Goal: Information Seeking & Learning: Learn about a topic

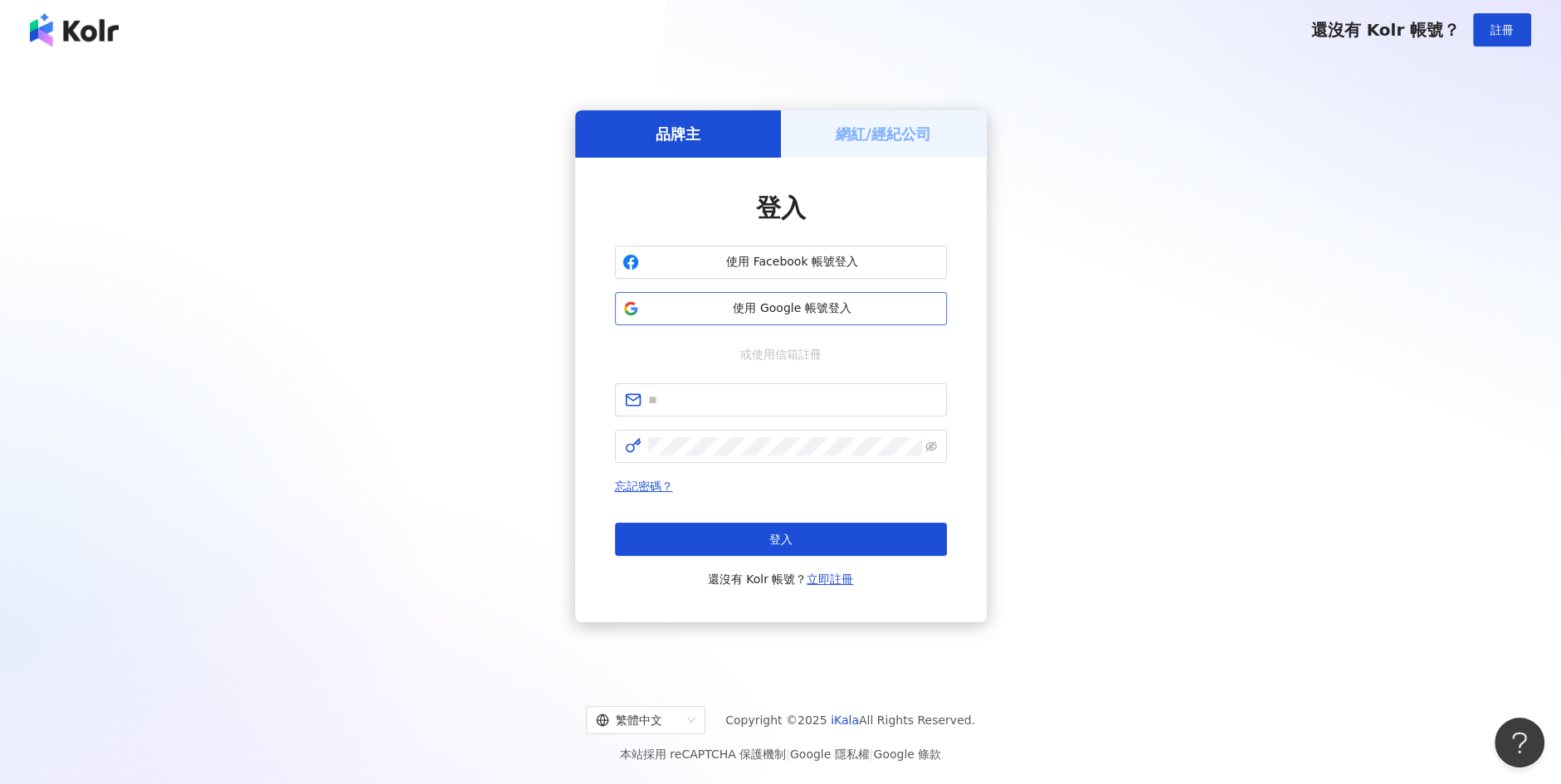
click at [702, 315] on span "使用 Google 帳號登入" at bounding box center [792, 308] width 294 height 16
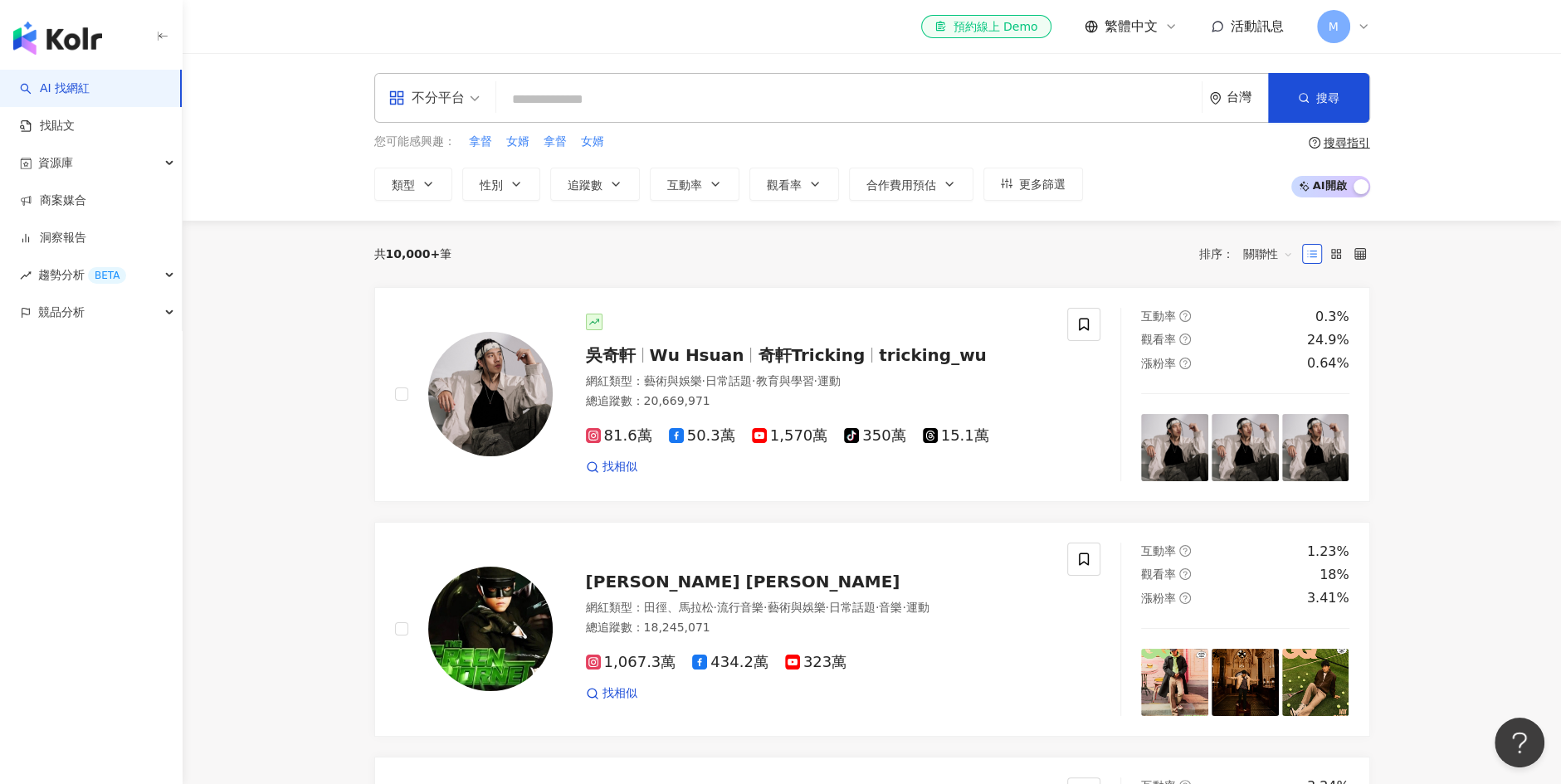
paste input "**********"
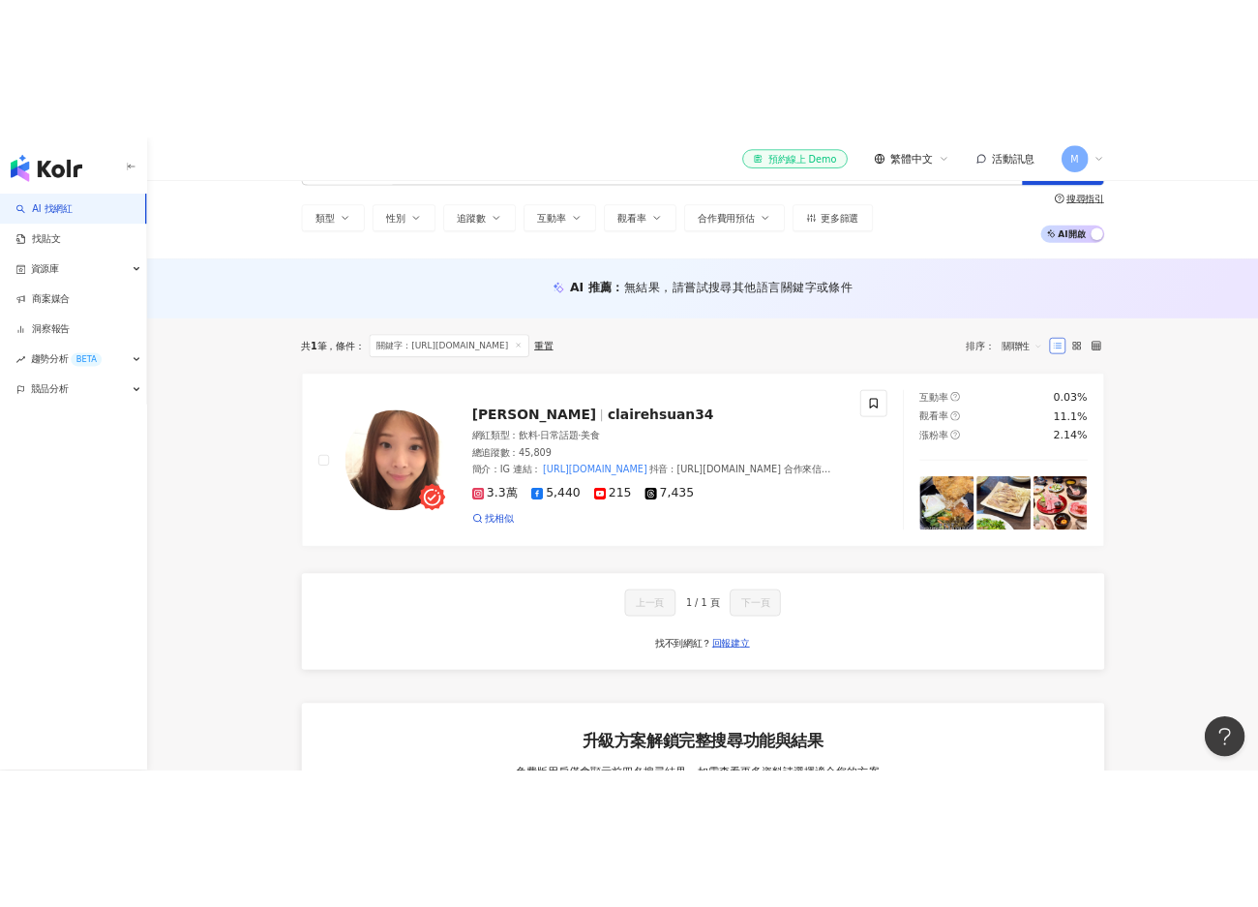
scroll to position [194, 0]
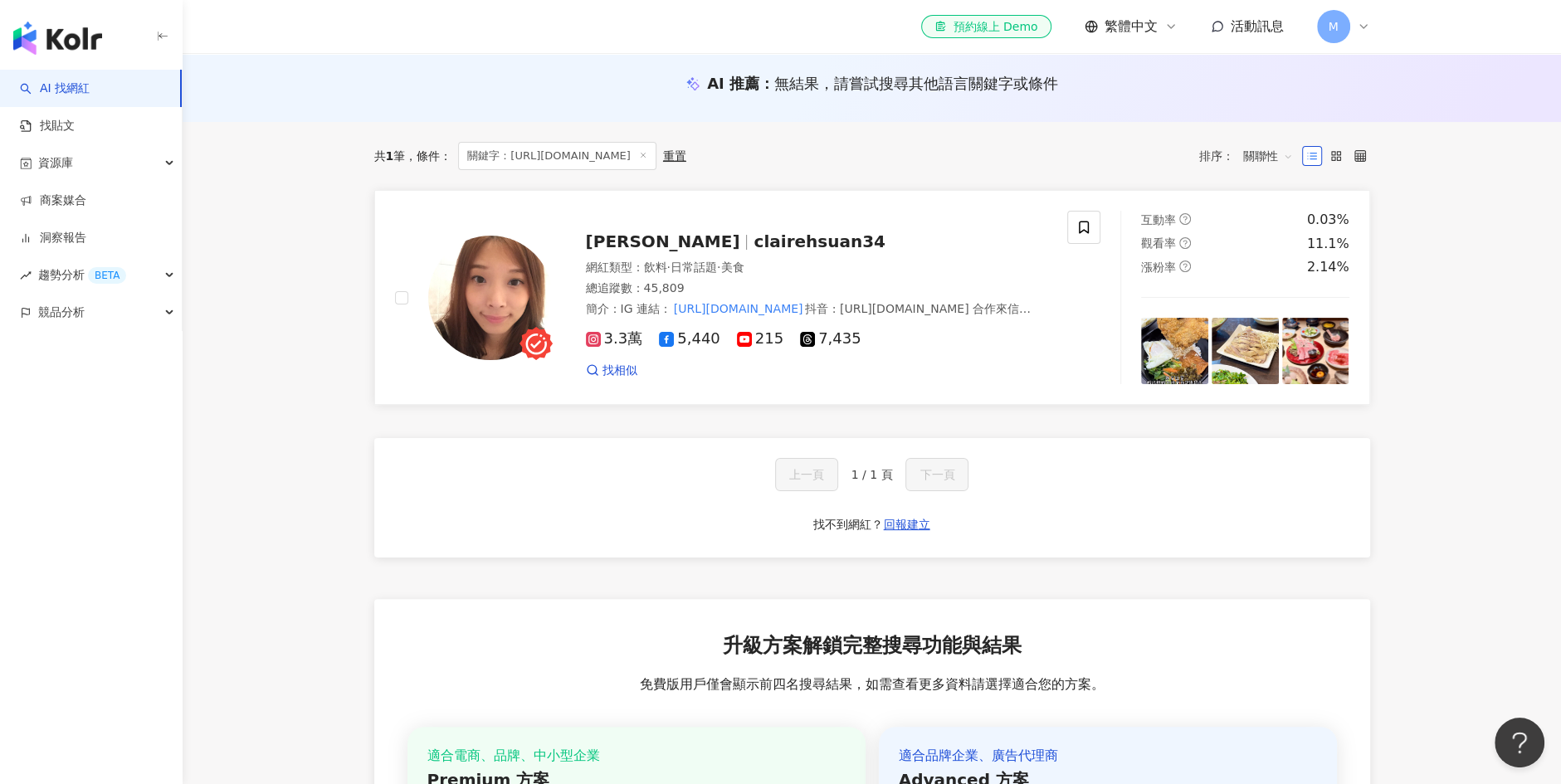
type input "**********"
click at [607, 236] on span "[PERSON_NAME]" at bounding box center [663, 241] width 154 height 20
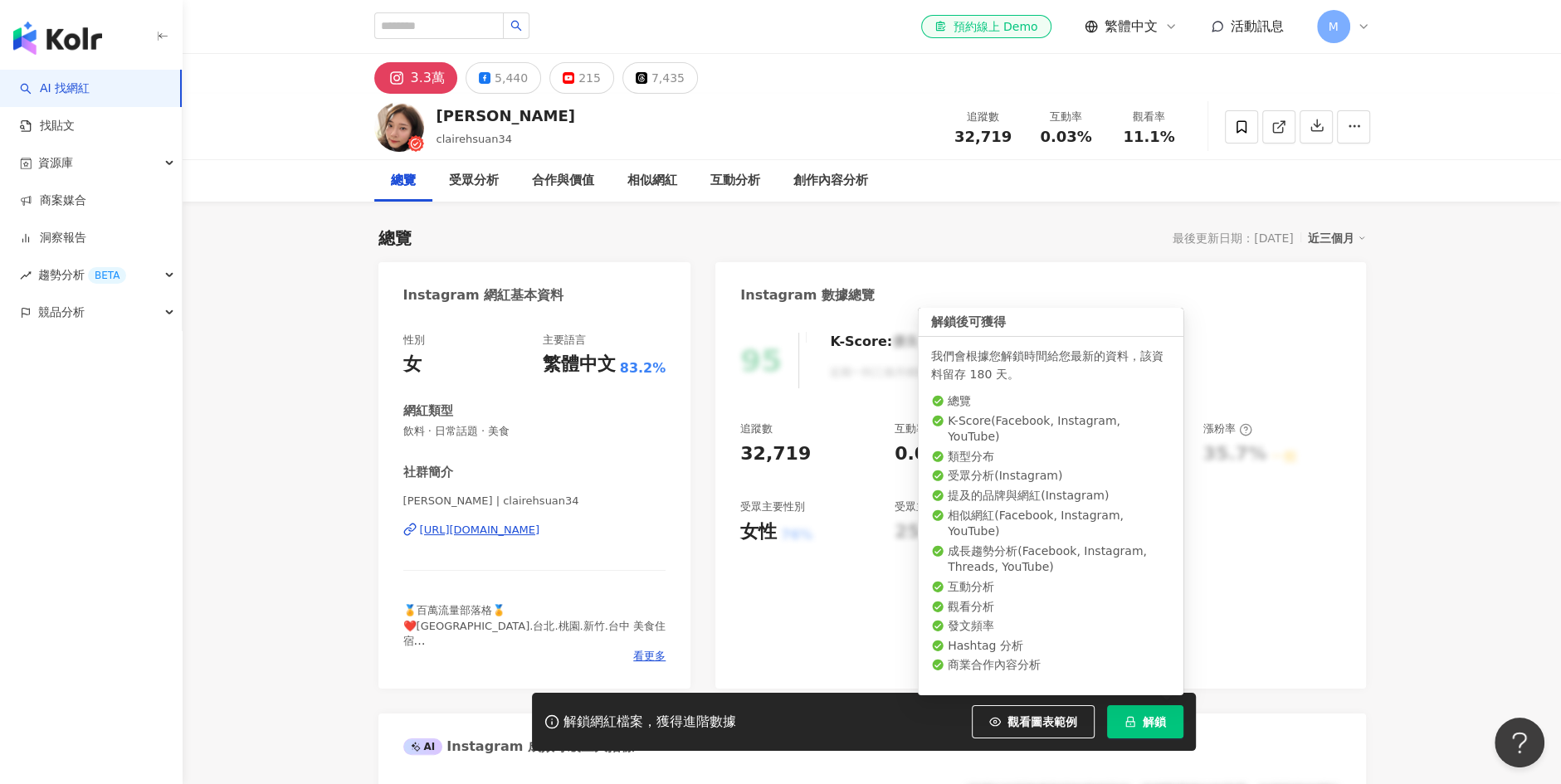
click at [1168, 723] on button "解鎖" at bounding box center [1144, 721] width 76 height 33
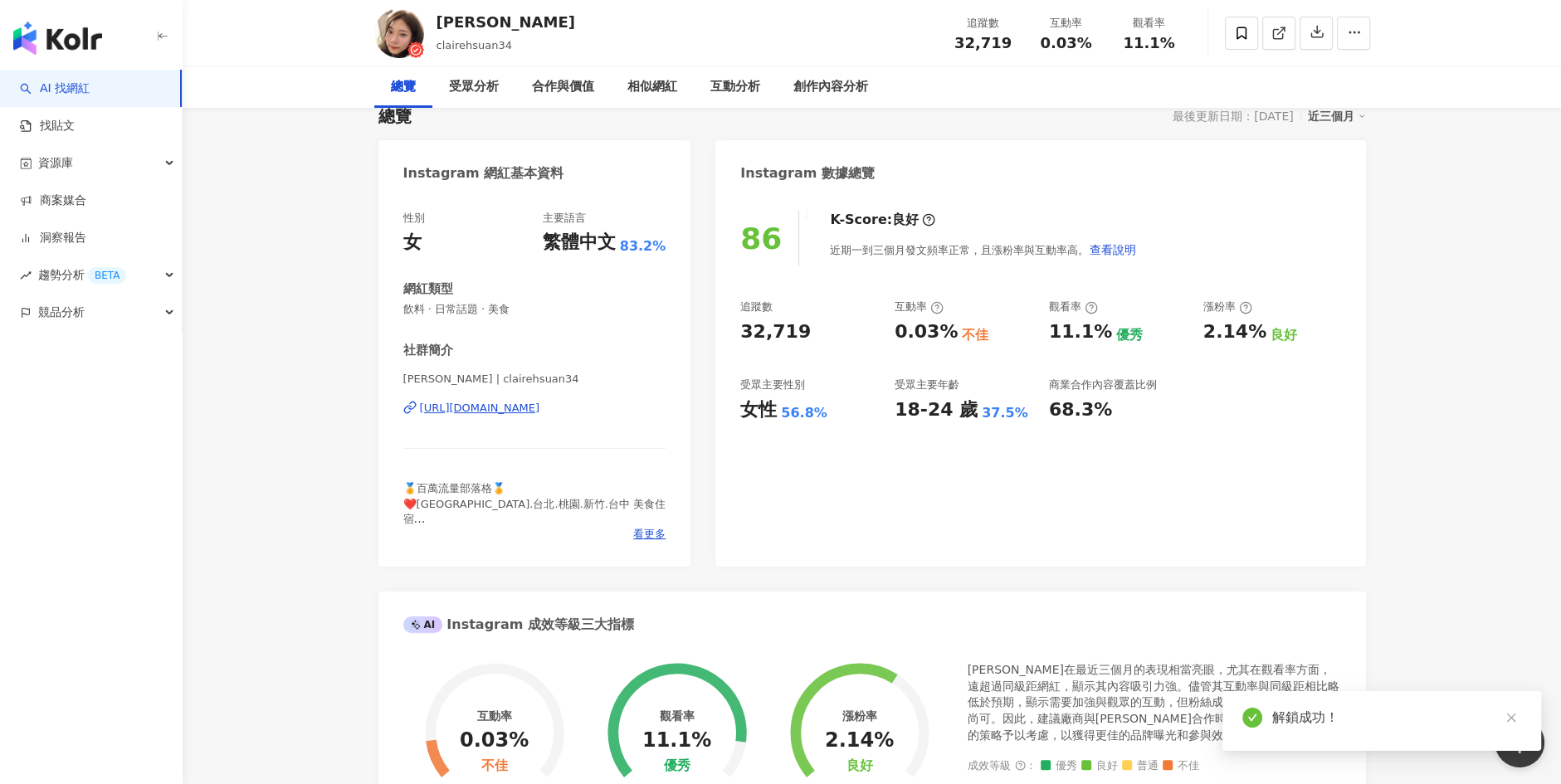
scroll to position [166, 0]
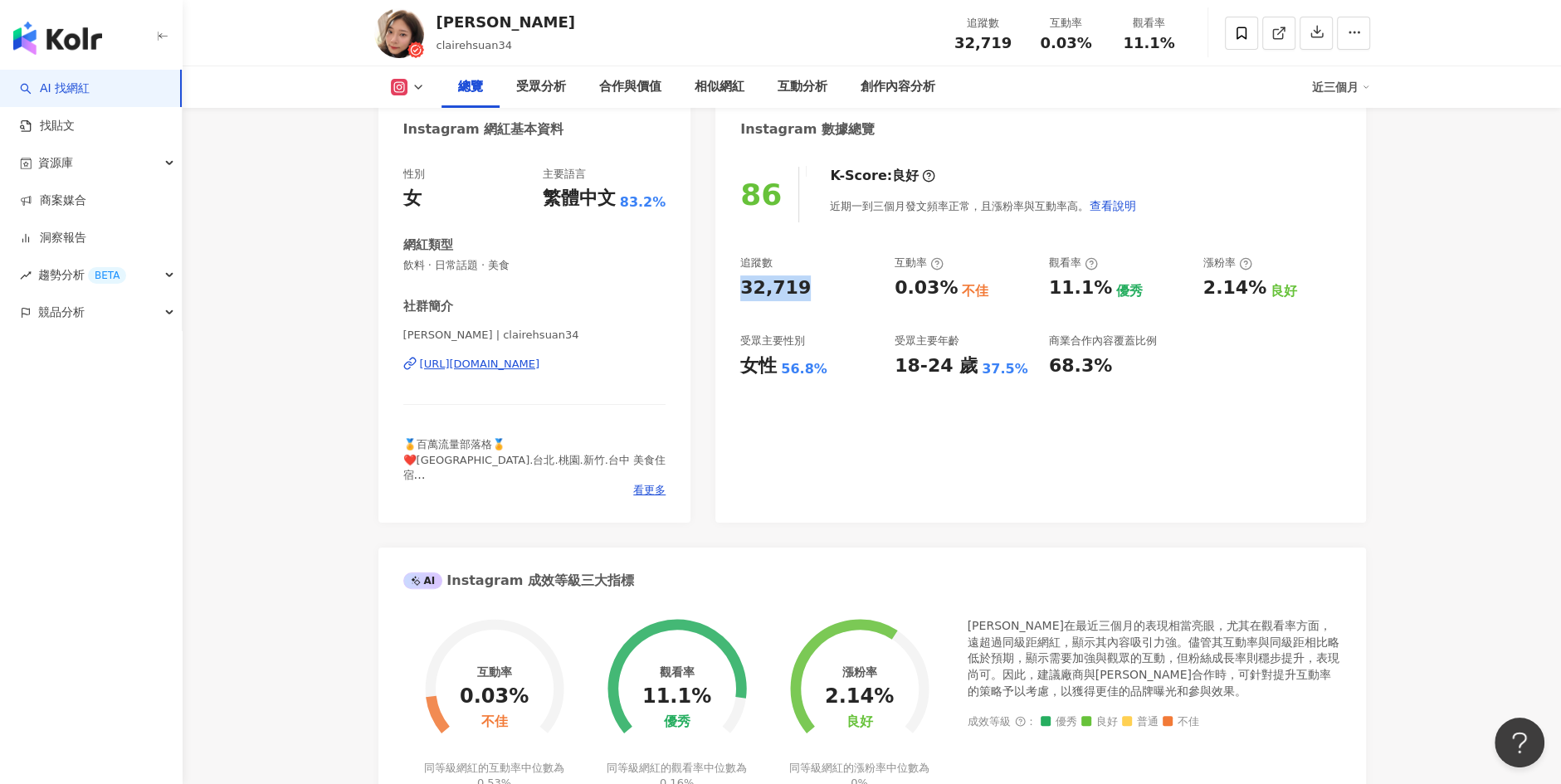
drag, startPoint x: 738, startPoint y: 277, endPoint x: 801, endPoint y: 283, distance: 63.3
click at [801, 283] on div "86 K-Score : 良好 近期一到三個月發文頻率正常，且漲粉率與互動率高。 查看說明 追蹤數 32,719 互動率 0.03% 不佳 觀看率 11.1%…" at bounding box center [1040, 336] width 650 height 373
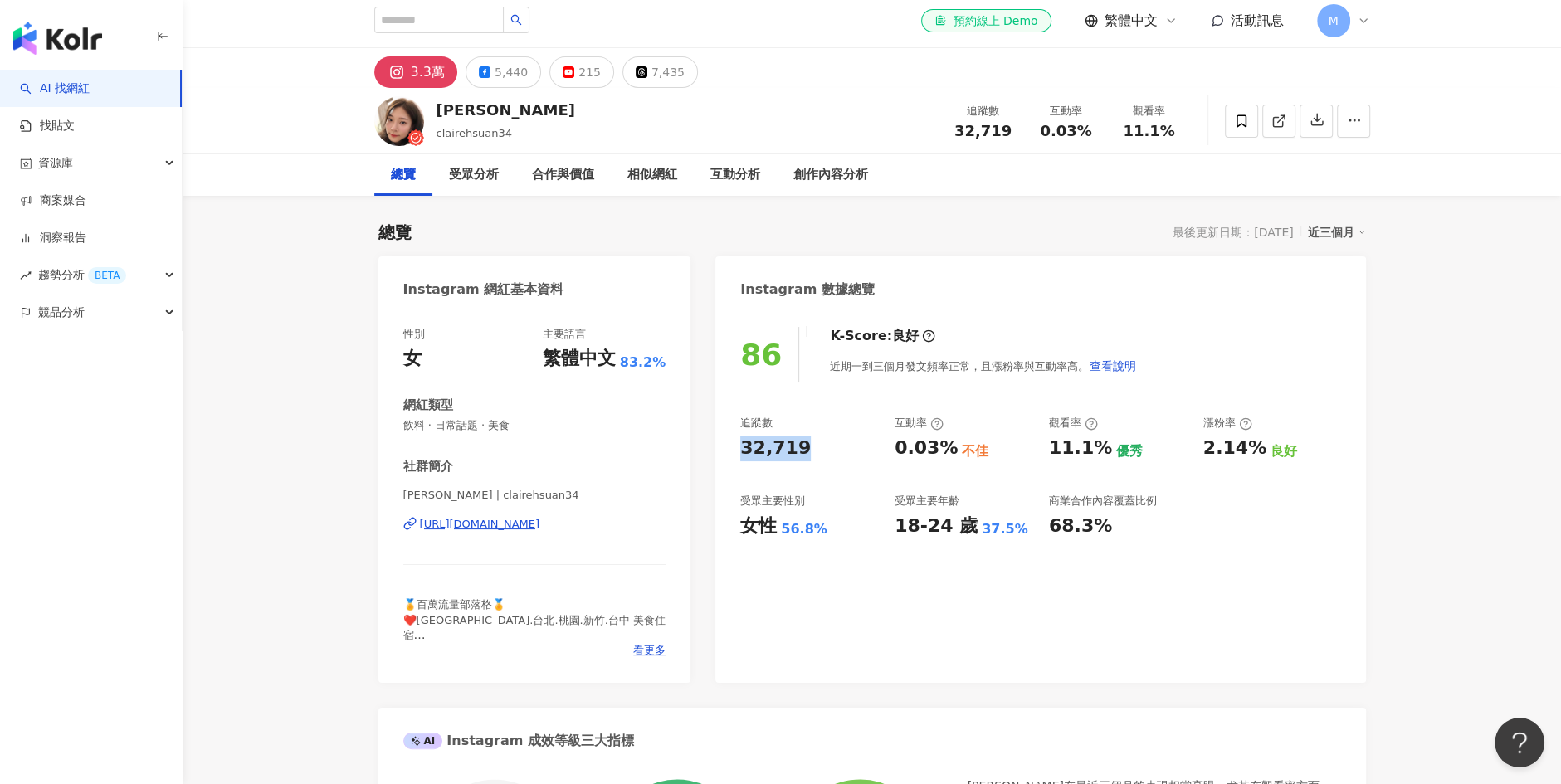
scroll to position [0, 0]
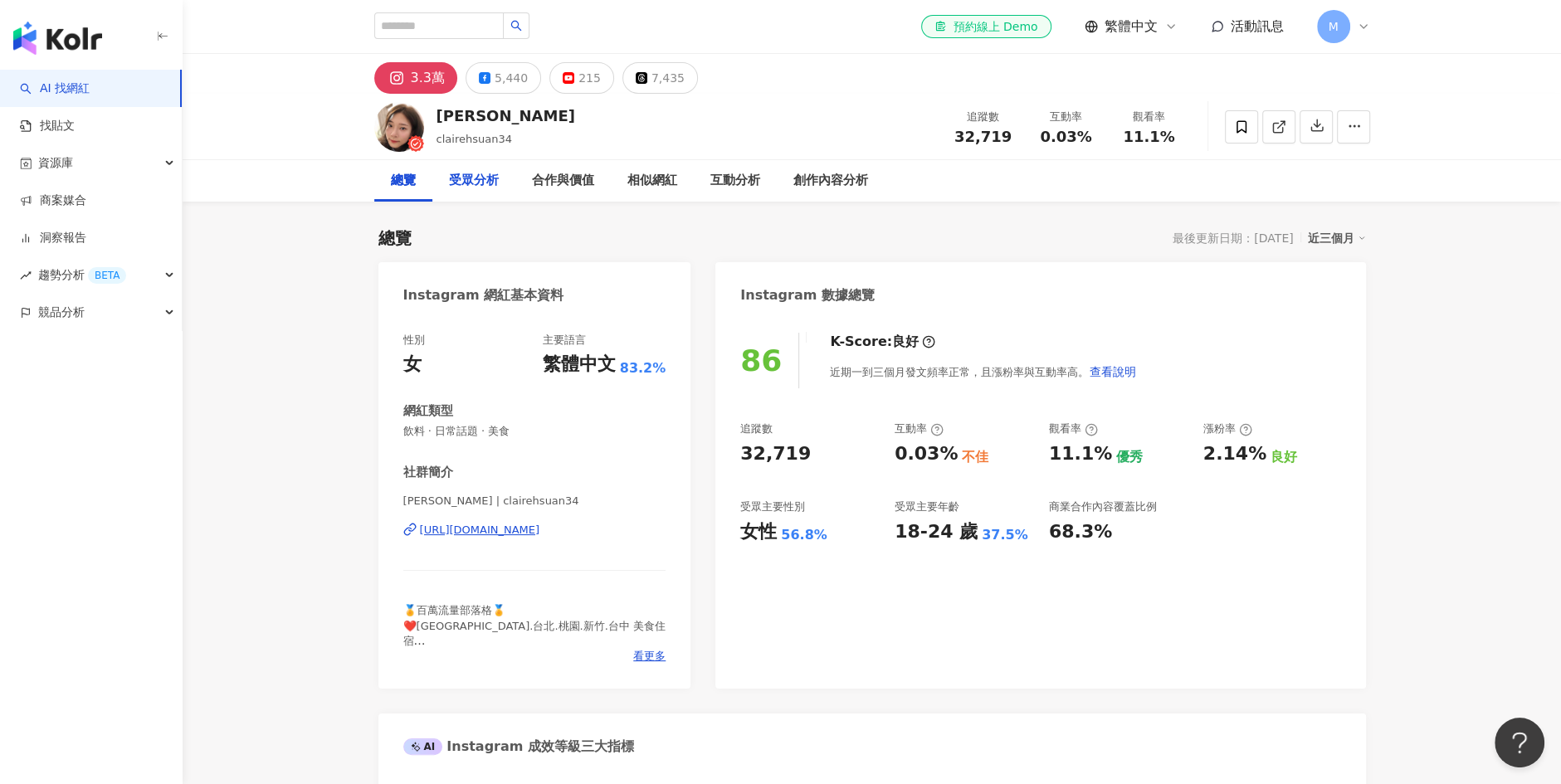
click at [485, 183] on div "受眾分析" at bounding box center [474, 180] width 50 height 20
click at [483, 84] on button "5,440" at bounding box center [503, 78] width 75 height 32
